Goal: Use online tool/utility: Utilize a website feature to perform a specific function

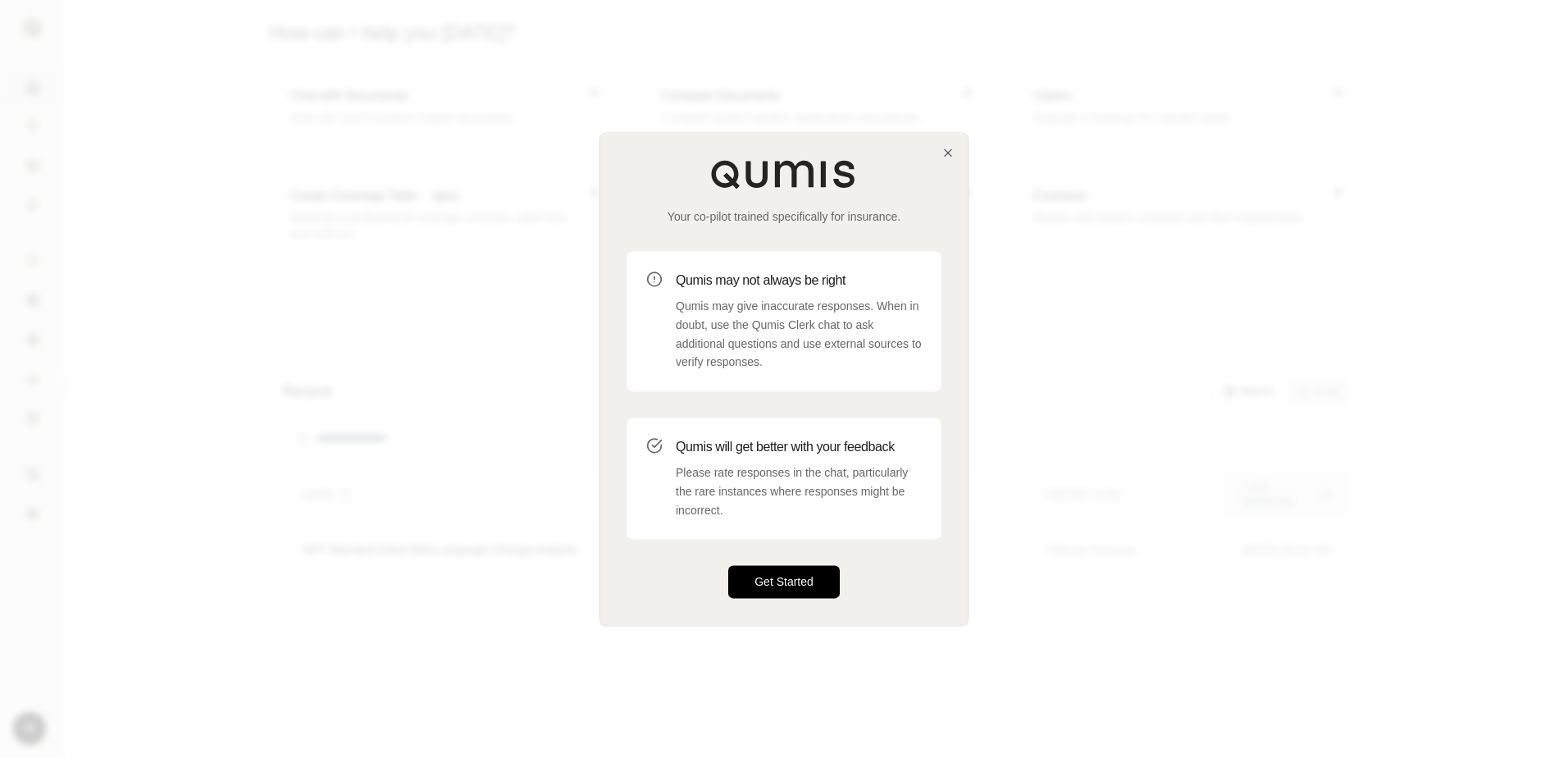
click at [766, 571] on button "Get Started" at bounding box center [784, 582] width 111 height 33
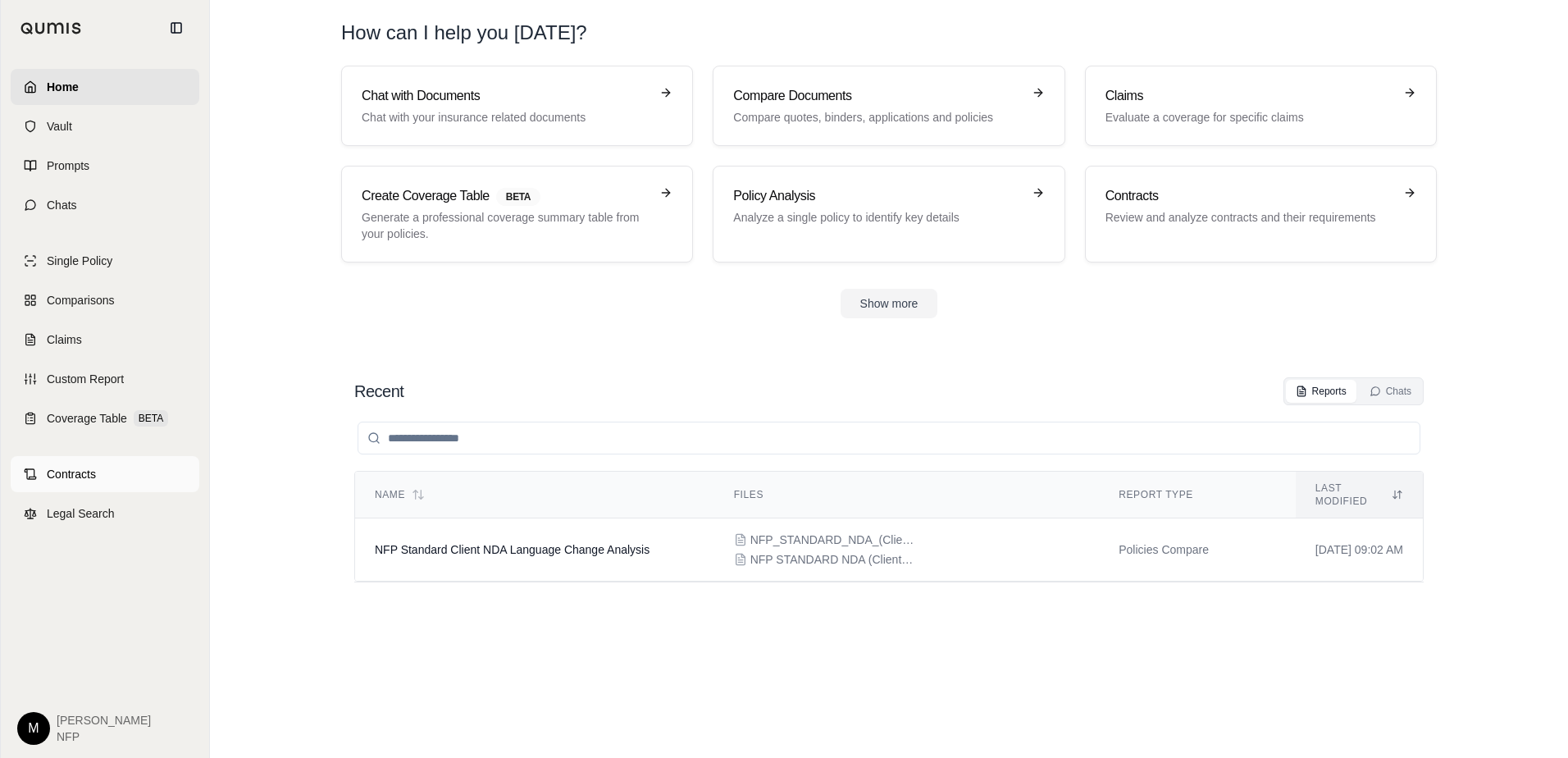
click at [45, 468] on link "Contracts" at bounding box center [105, 475] width 188 height 36
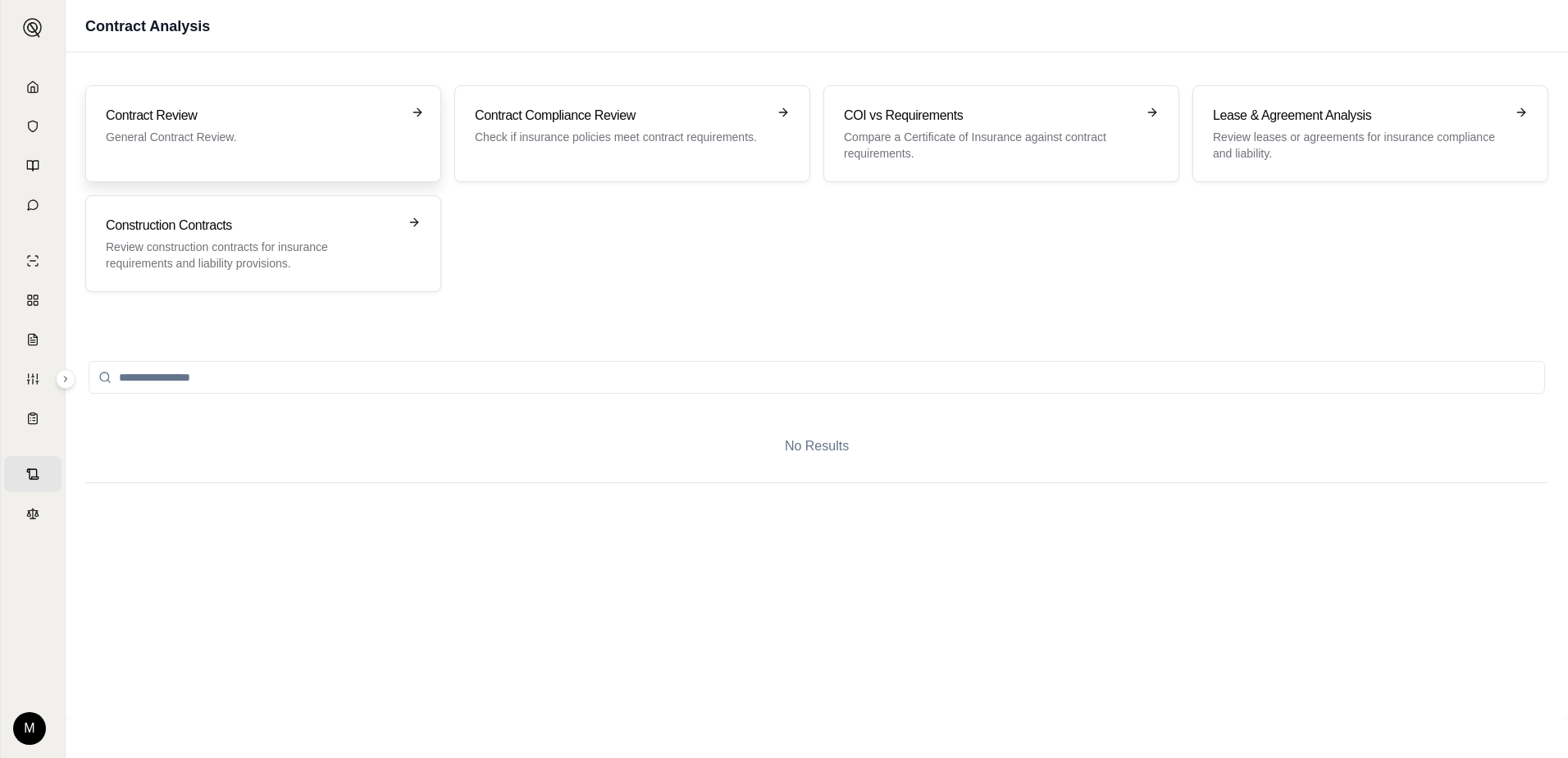
click at [165, 131] on p "General Contract Review." at bounding box center [252, 137] width 292 height 16
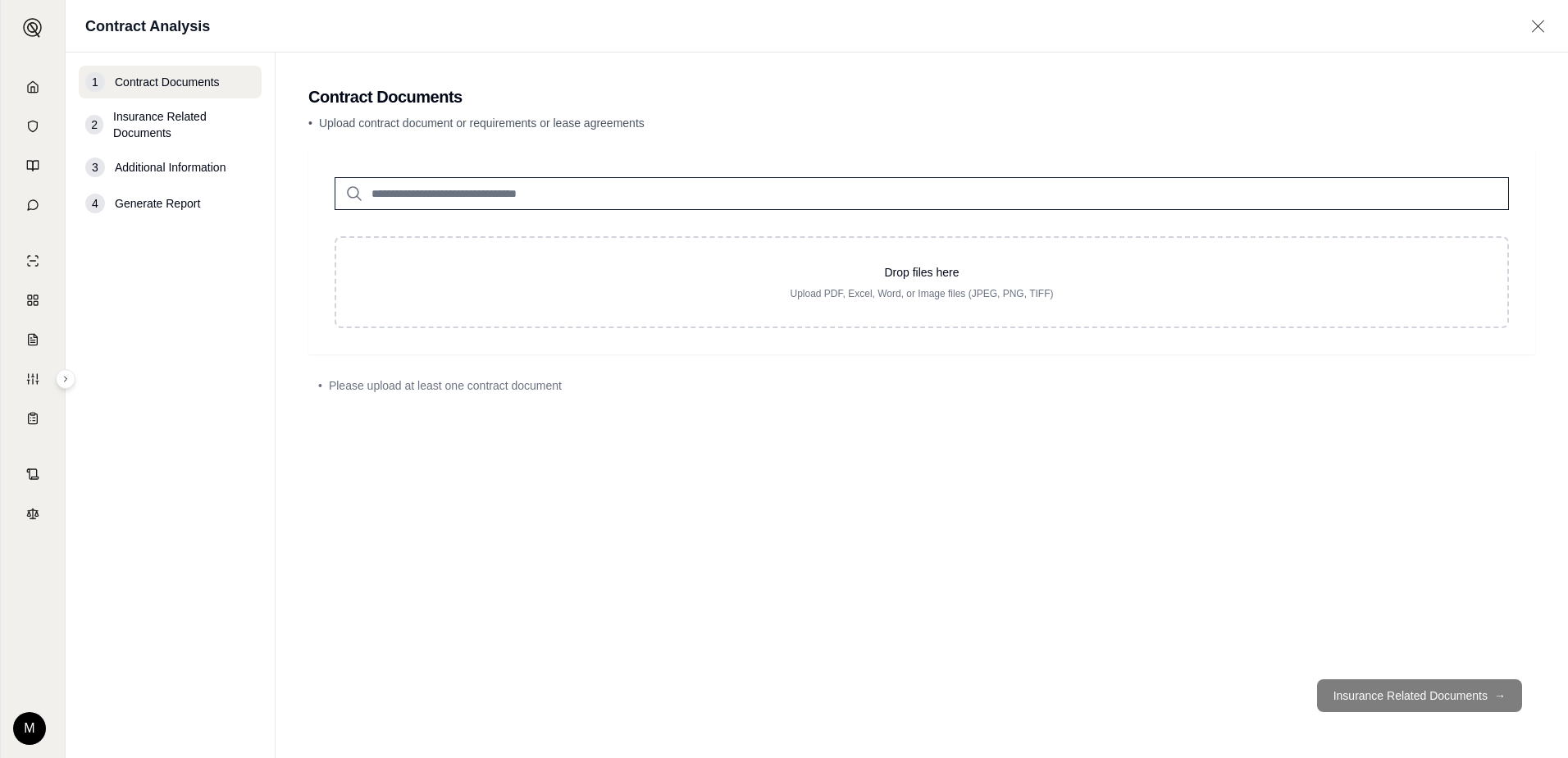
click at [153, 128] on span "Insurance Related Documents" at bounding box center [184, 125] width 142 height 33
click at [158, 168] on span "Additional Information" at bounding box center [169, 167] width 110 height 16
click at [158, 204] on span "Generate Report" at bounding box center [157, 204] width 85 height 16
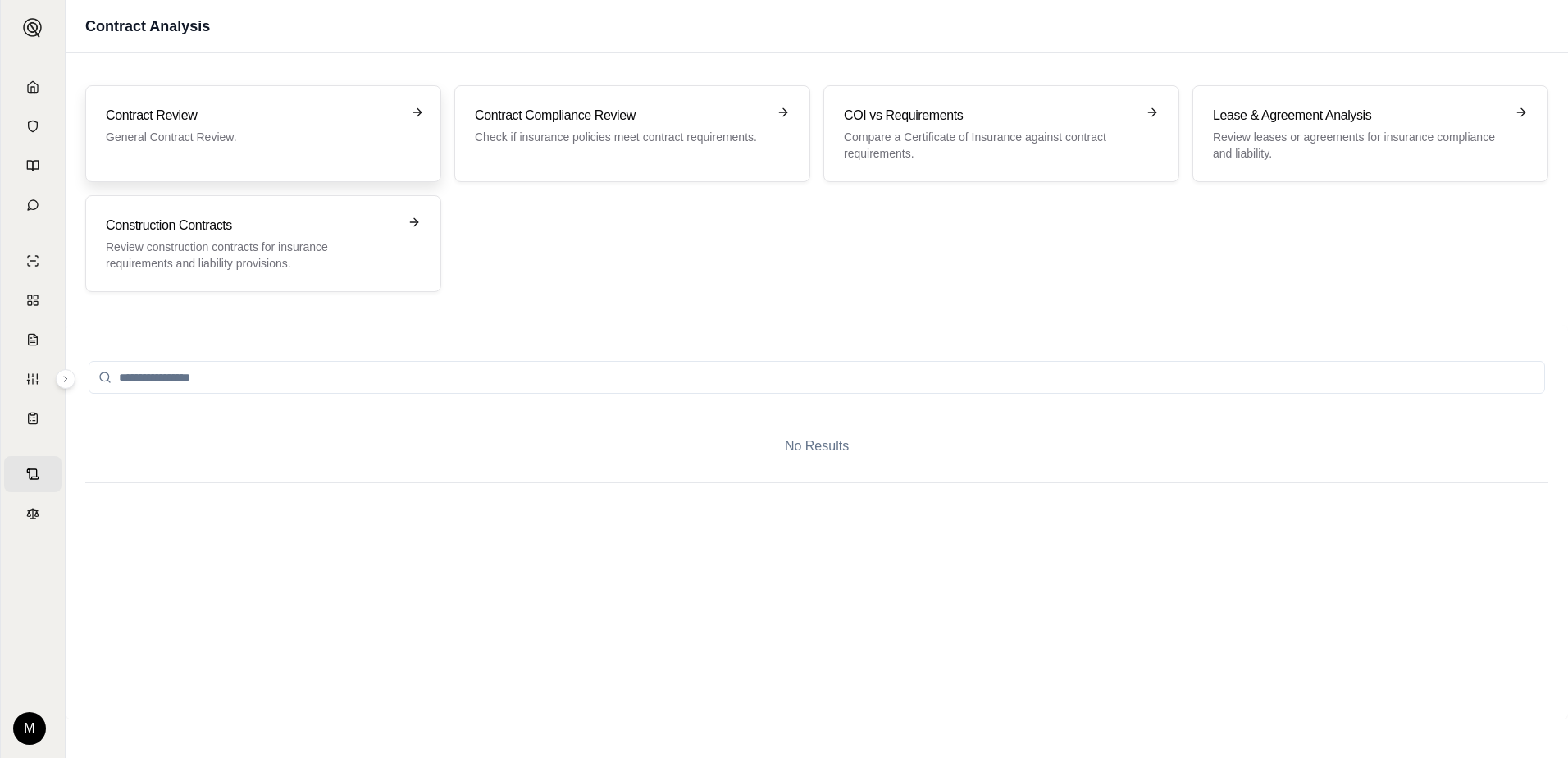
click at [196, 140] on p "General Contract Review." at bounding box center [252, 137] width 292 height 16
click at [201, 125] on h3 "Contract Review" at bounding box center [252, 116] width 292 height 20
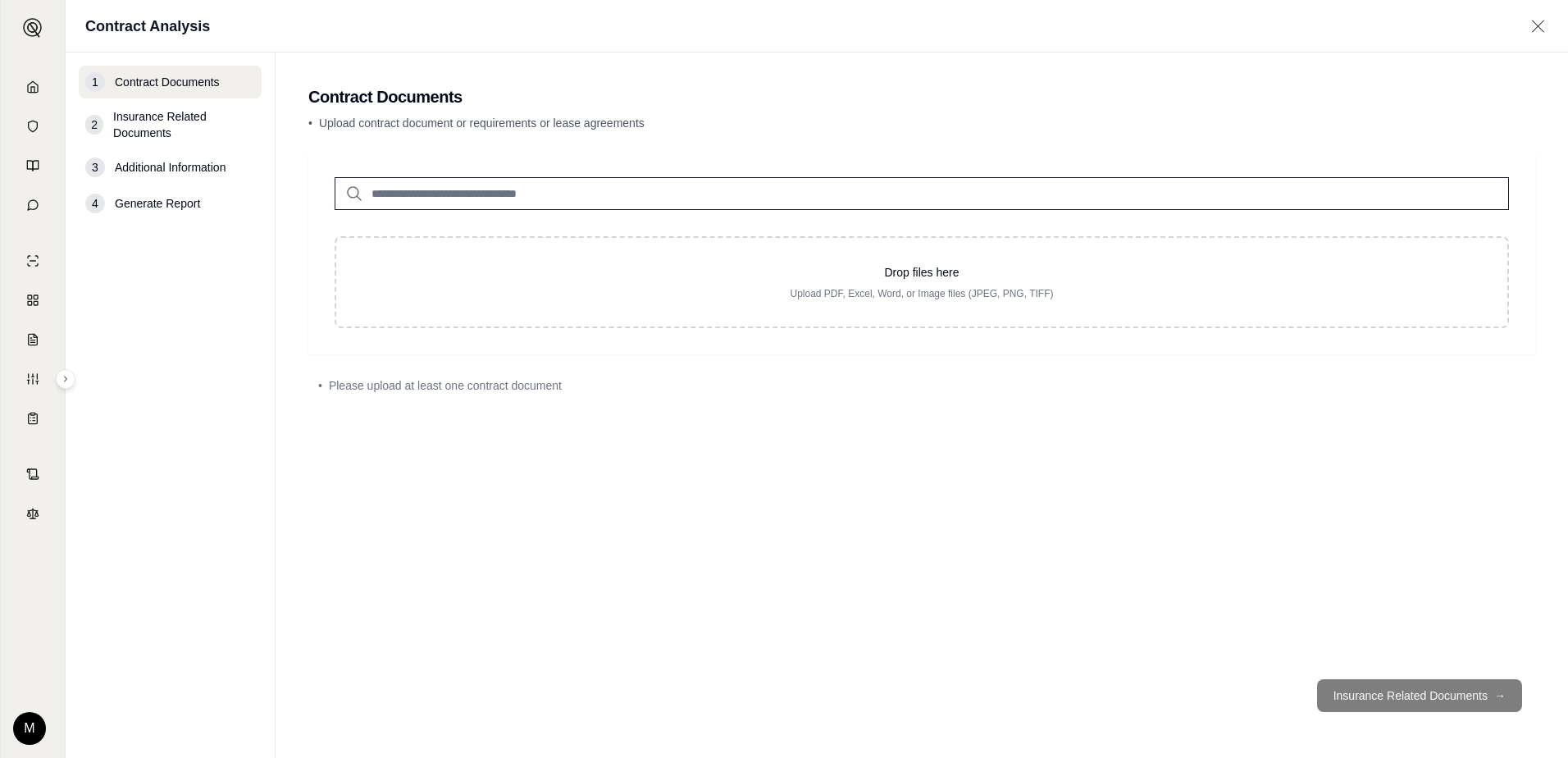
click at [1251, 698] on footer "Insurance Related Documents →" at bounding box center [922, 696] width 1226 height 59
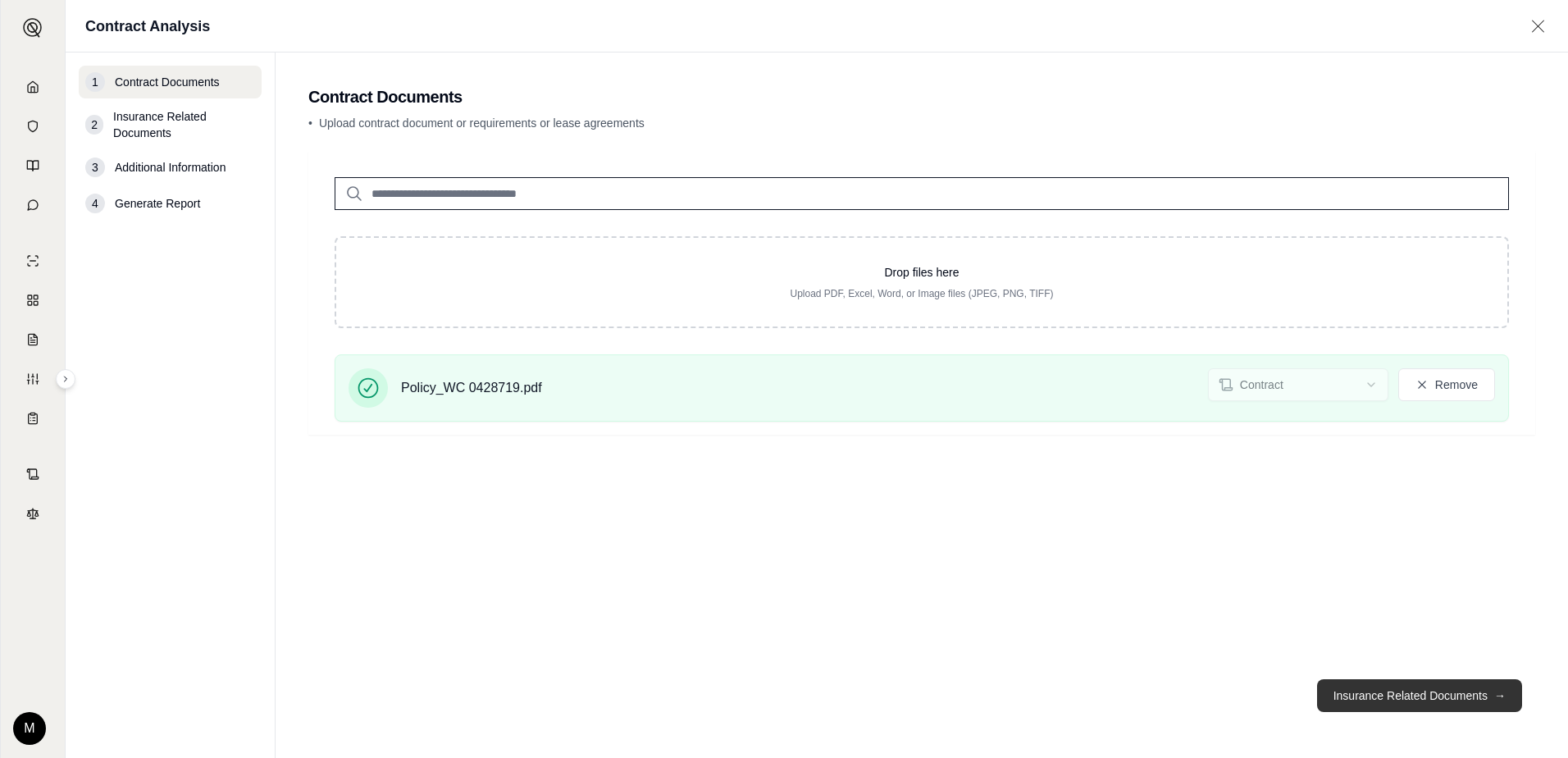
click at [1251, 693] on button "Insurance Related Documents →" at bounding box center [1419, 695] width 205 height 33
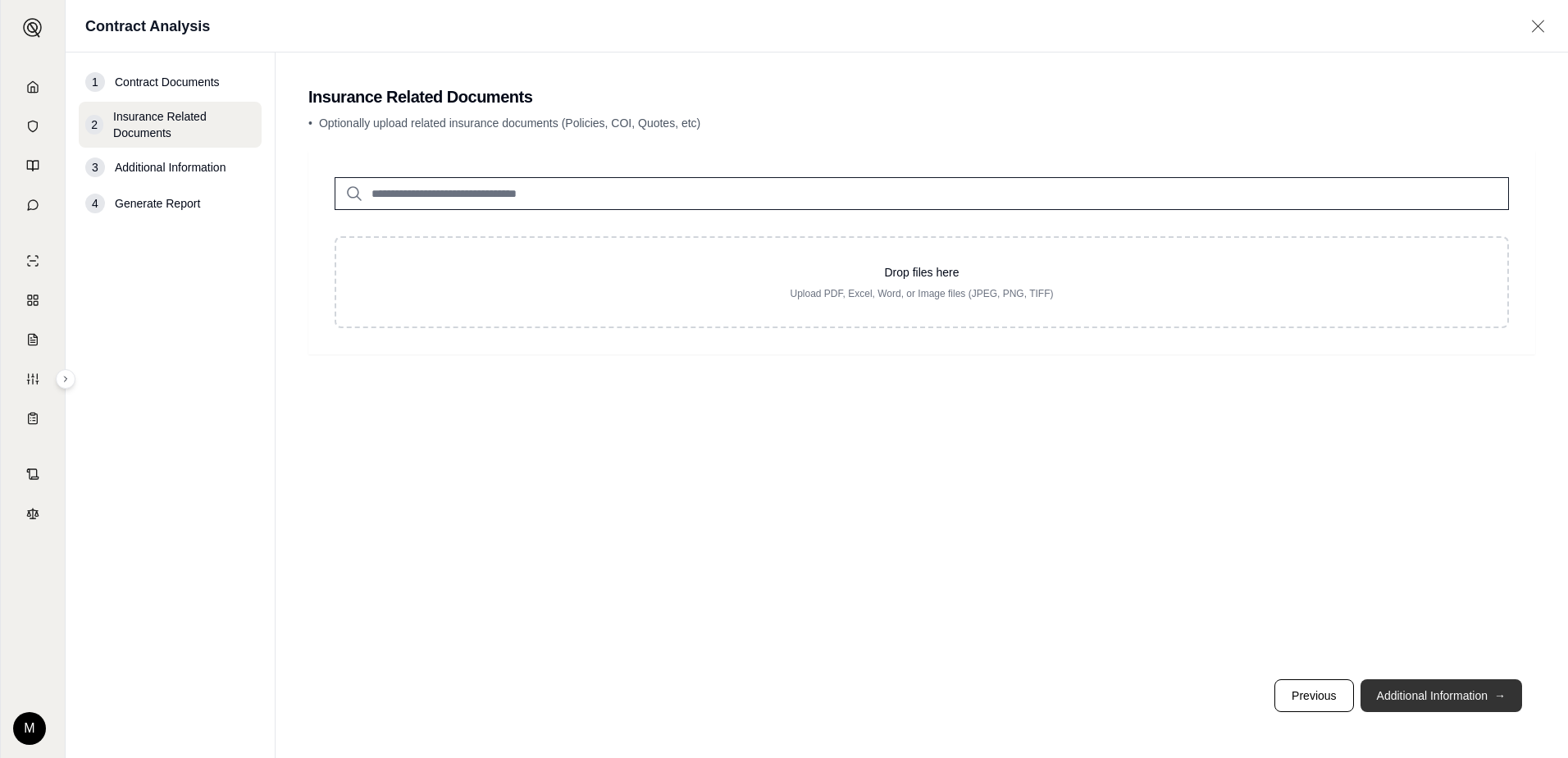
click at [1251, 693] on button "Additional Information →" at bounding box center [1442, 695] width 161 height 33
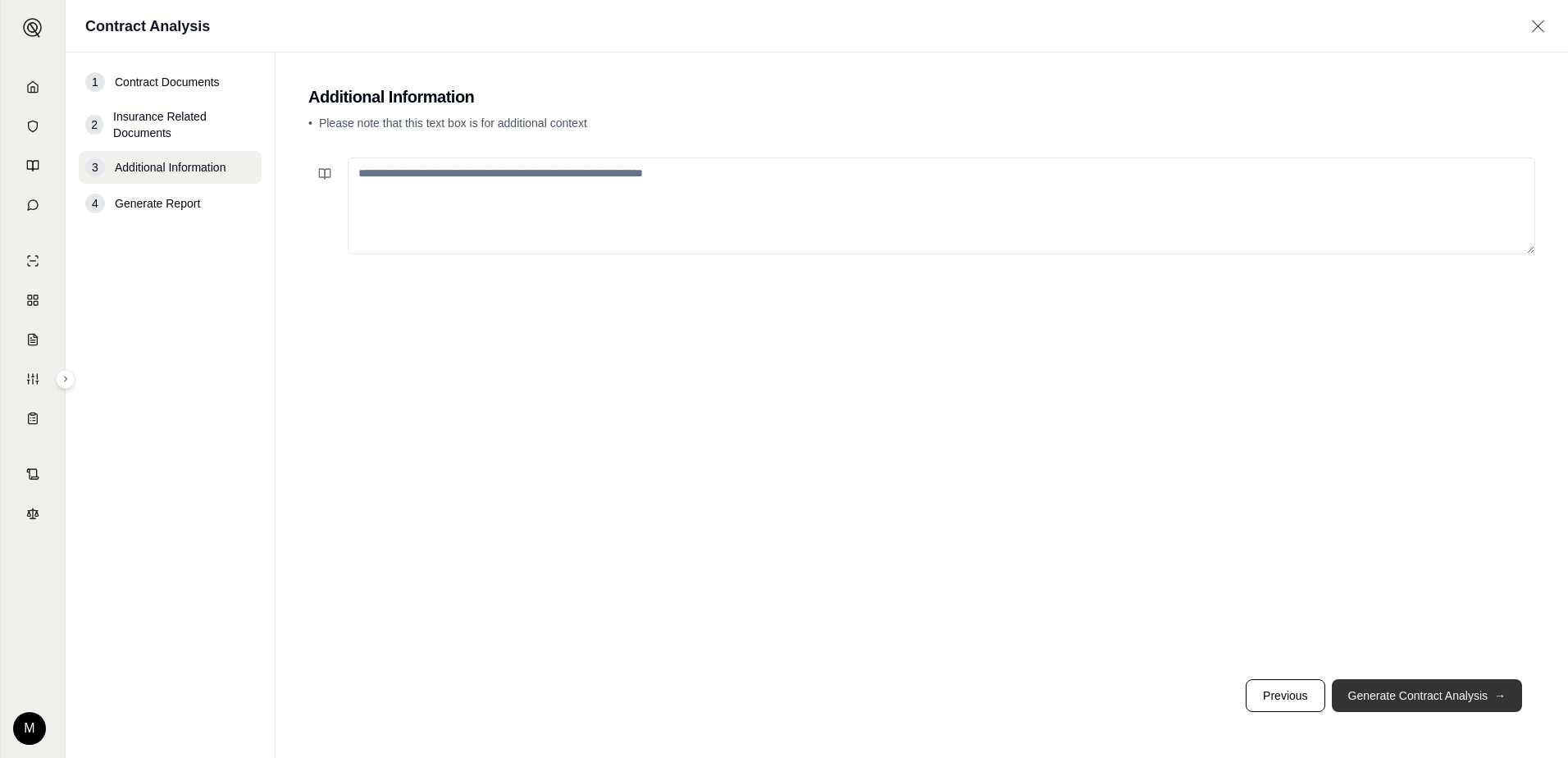
click at [1251, 693] on button "Generate Contract Analysis →" at bounding box center [1427, 695] width 190 height 33
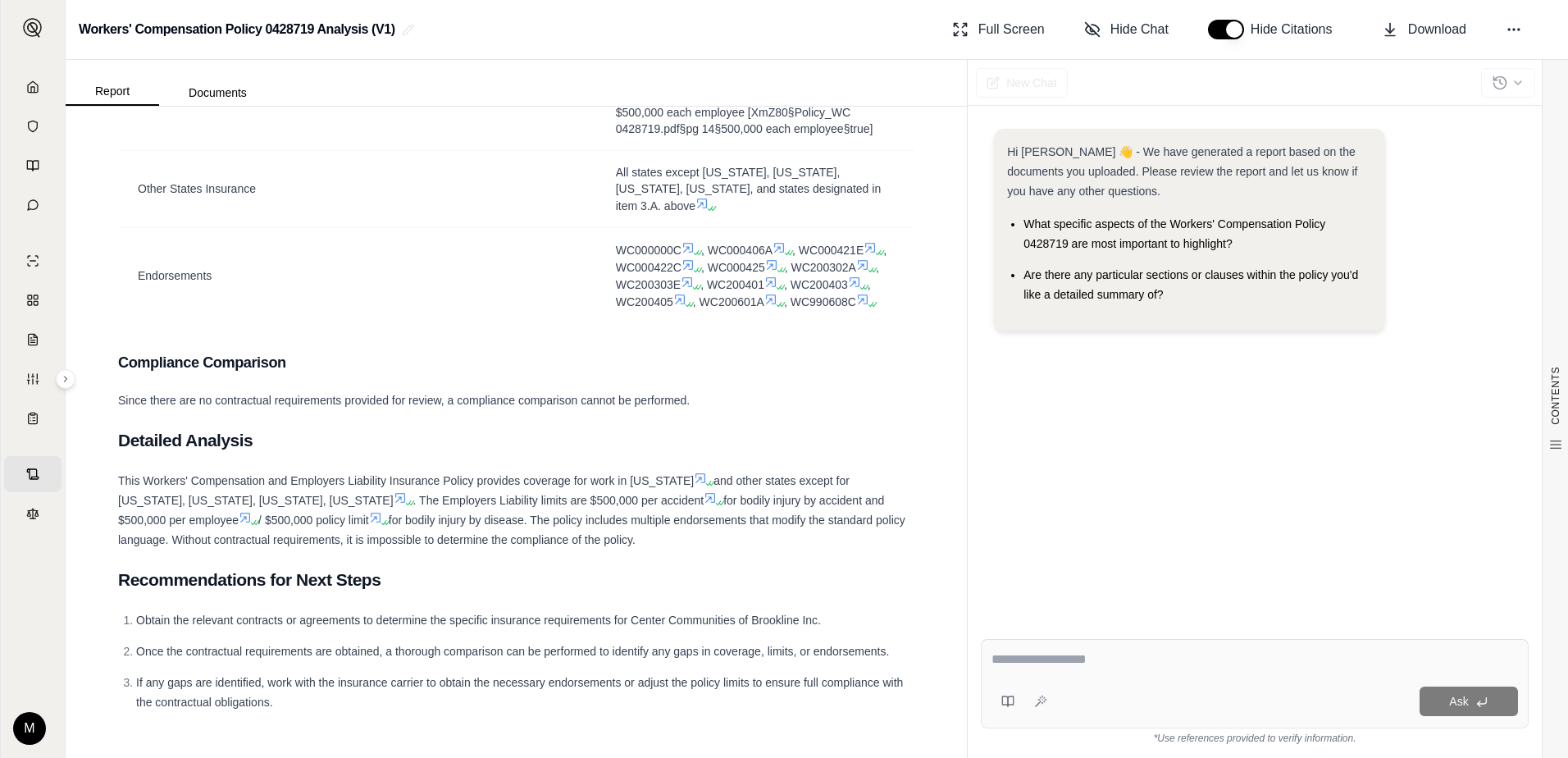
scroll to position [846, 0]
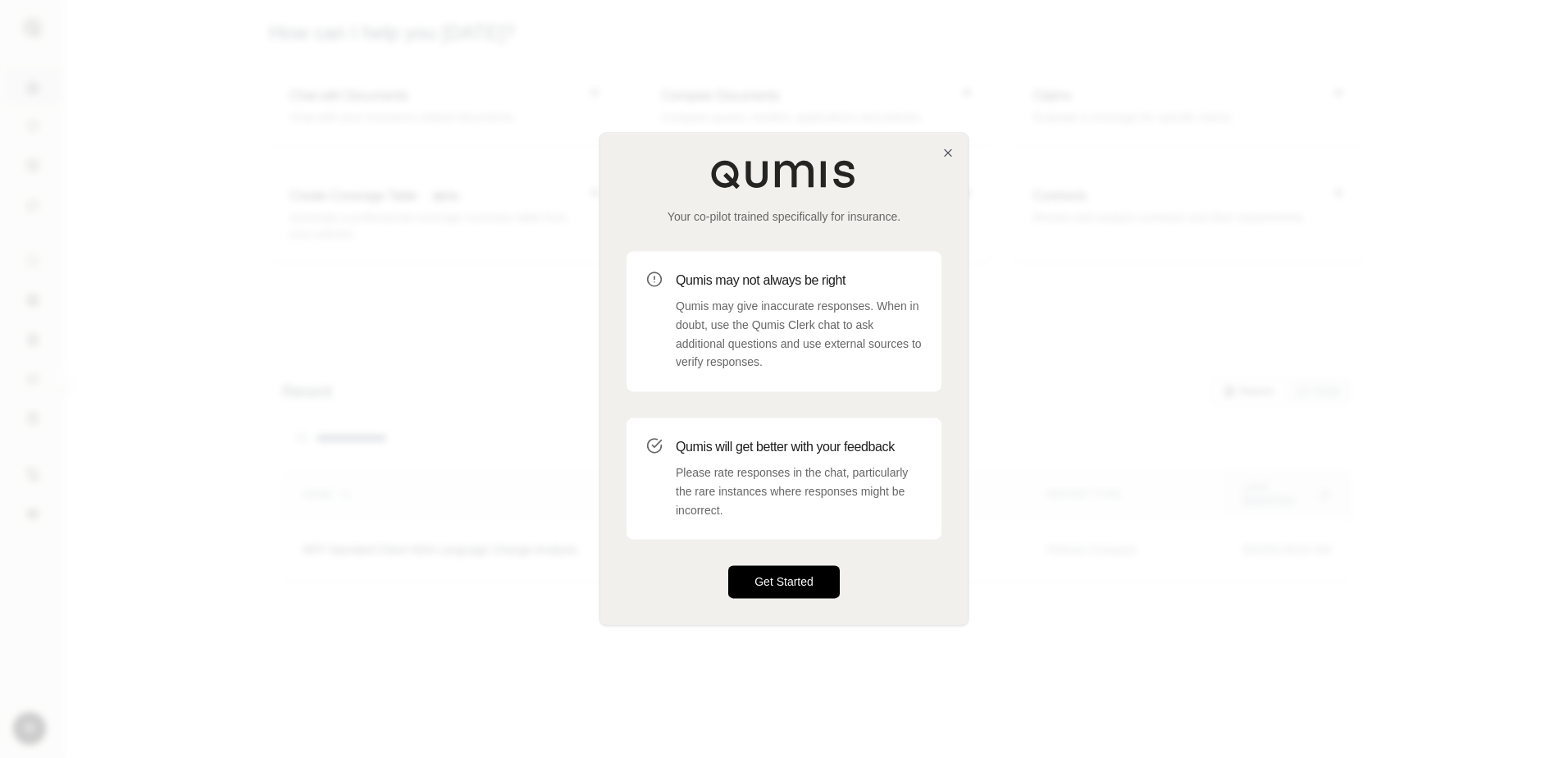
click at [761, 571] on button "Get Started" at bounding box center [784, 582] width 111 height 33
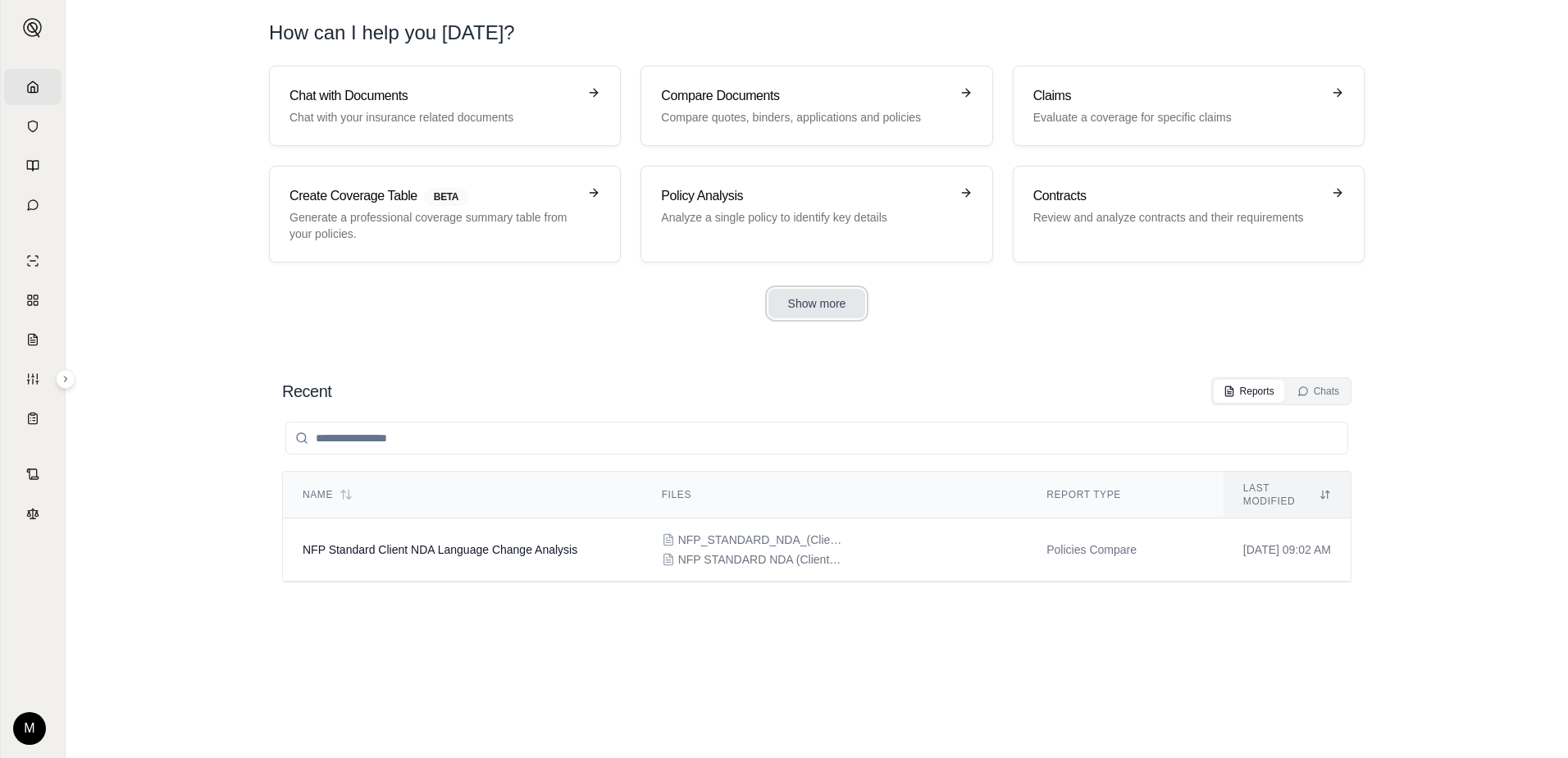
click at [827, 304] on button "Show more" at bounding box center [817, 303] width 98 height 30
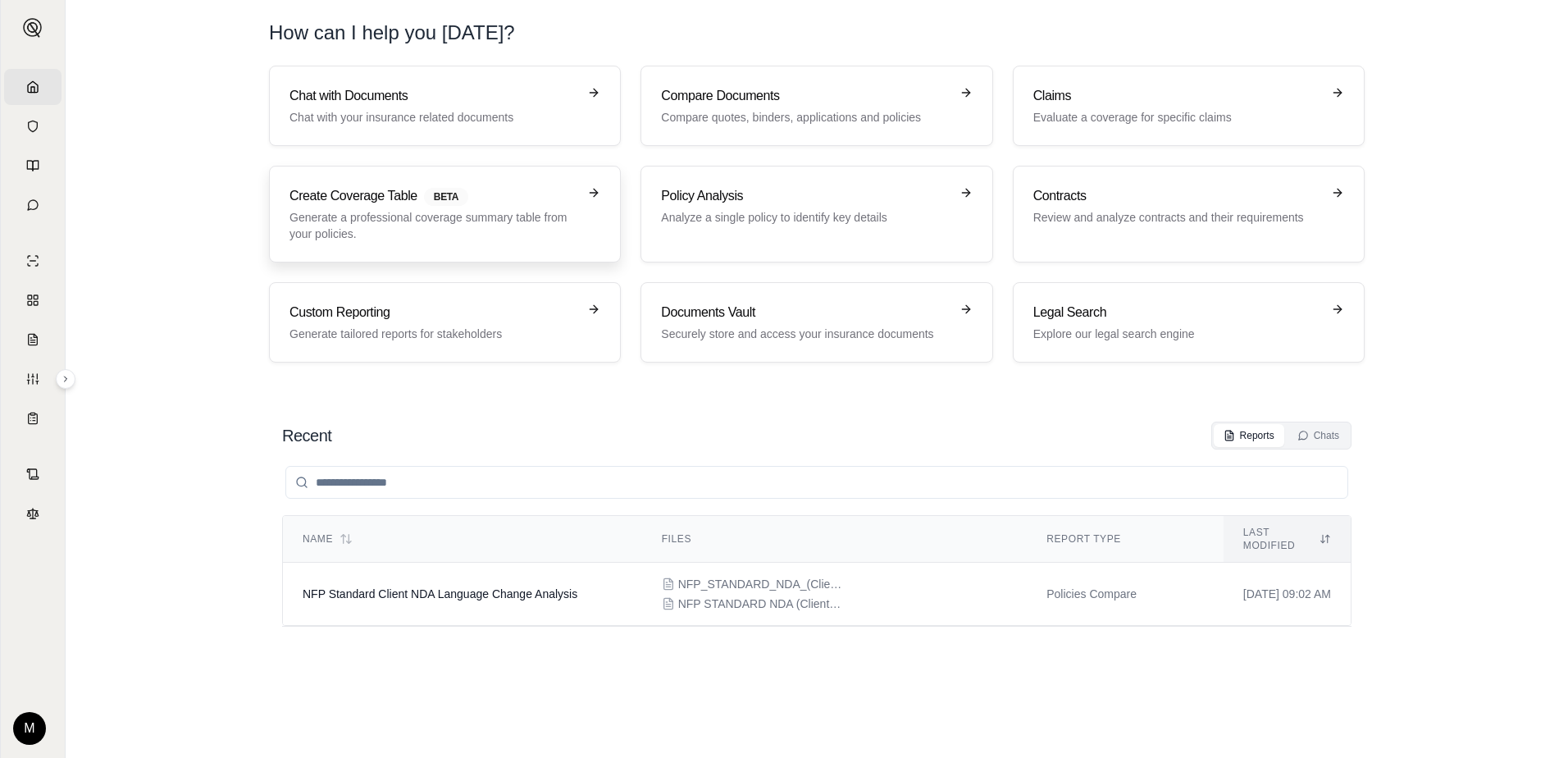
click at [463, 202] on span "BETA" at bounding box center [446, 196] width 44 height 18
